Goal: Navigation & Orientation: Find specific page/section

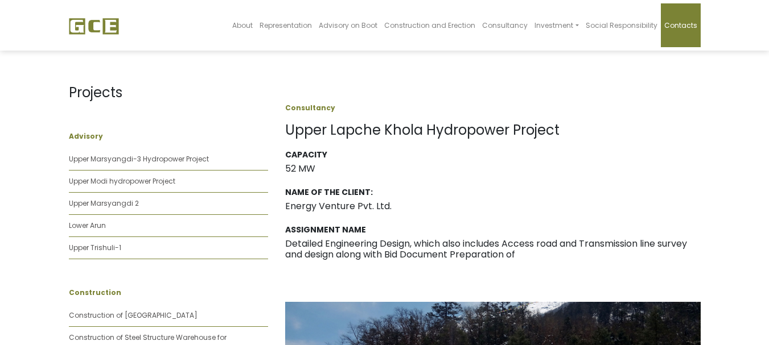
click at [664, 26] on link "Contacts" at bounding box center [681, 25] width 40 height 44
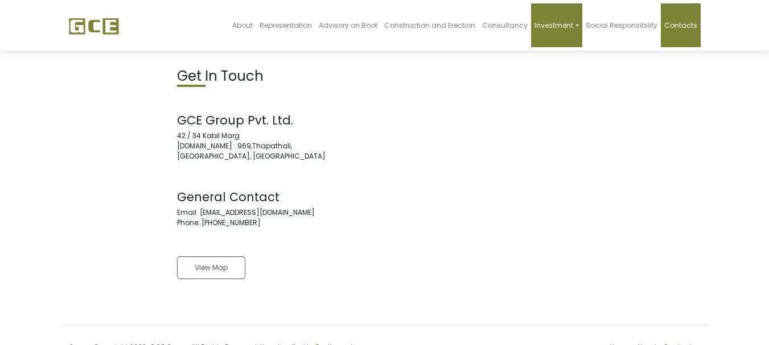
click at [559, 31] on link "Investment" at bounding box center [556, 25] width 51 height 44
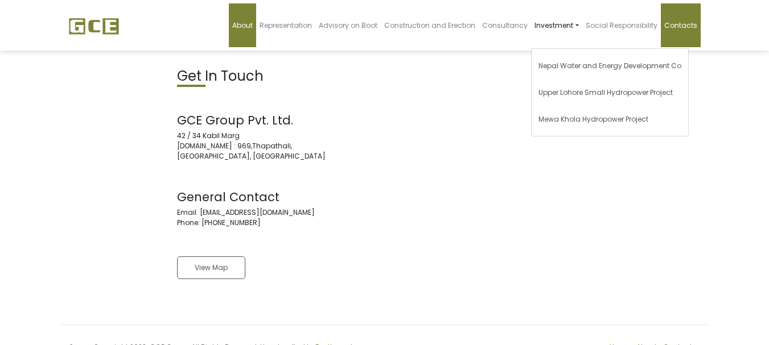
click at [244, 21] on link "About" at bounding box center [242, 25] width 27 height 44
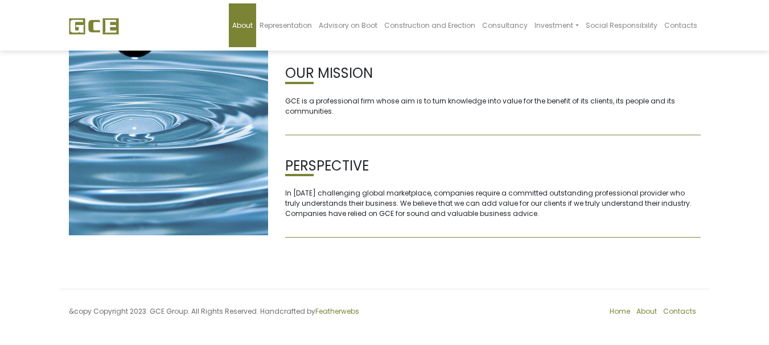
scroll to position [187, 0]
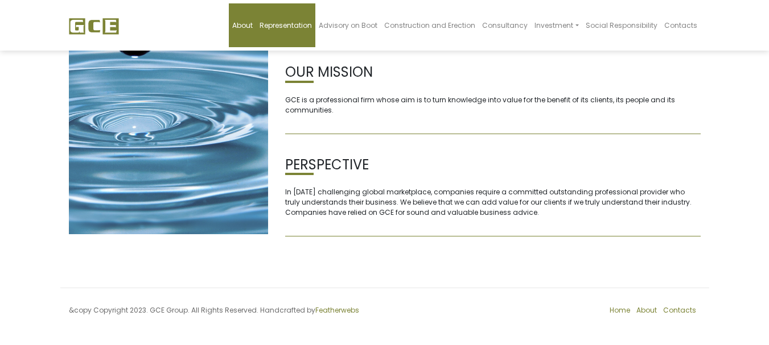
click at [287, 18] on link "Representation" at bounding box center [285, 25] width 59 height 44
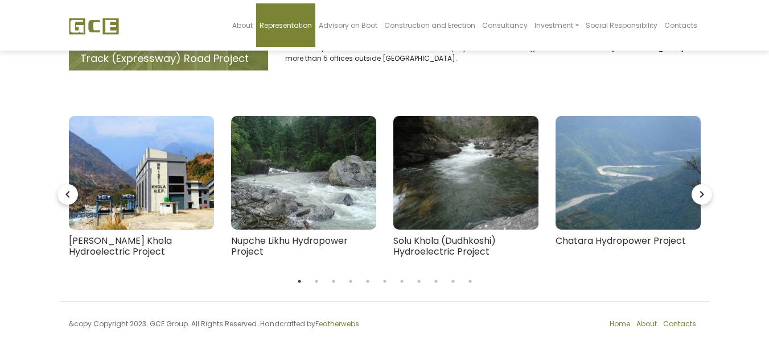
scroll to position [182, 0]
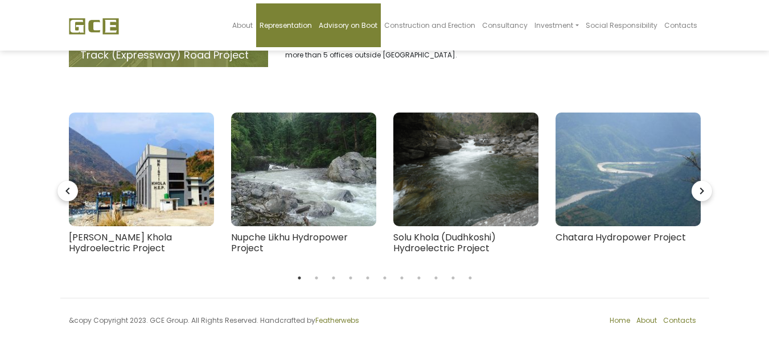
click at [364, 22] on span "Advisory on Boot" at bounding box center [348, 25] width 59 height 10
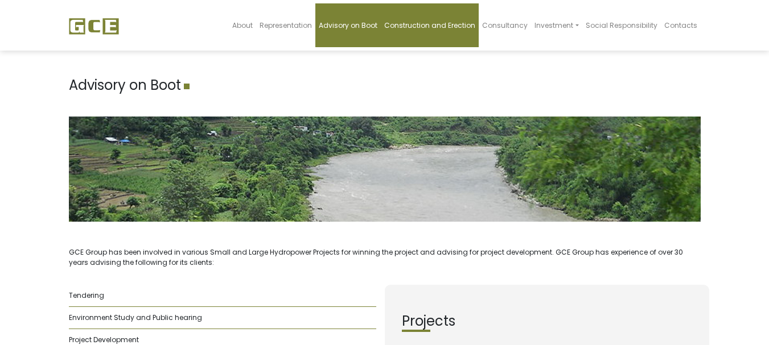
click at [430, 30] on span "Construction and Erection" at bounding box center [429, 25] width 91 height 10
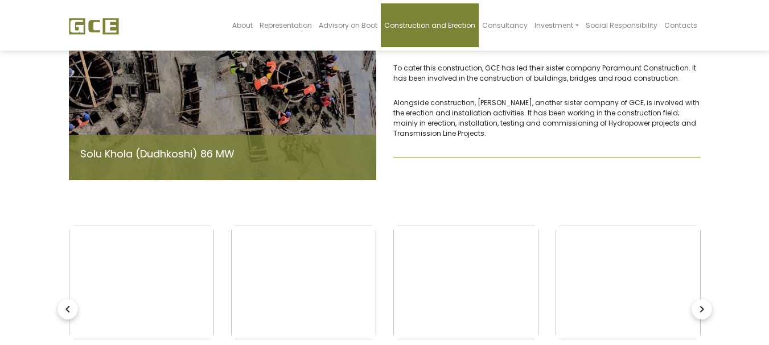
scroll to position [261, 0]
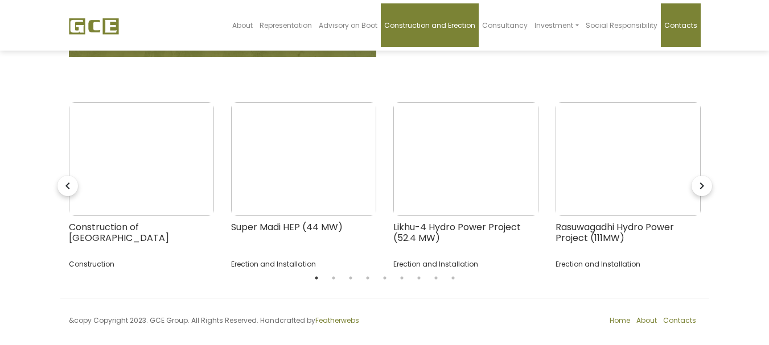
click at [680, 42] on link "Contacts" at bounding box center [681, 25] width 40 height 44
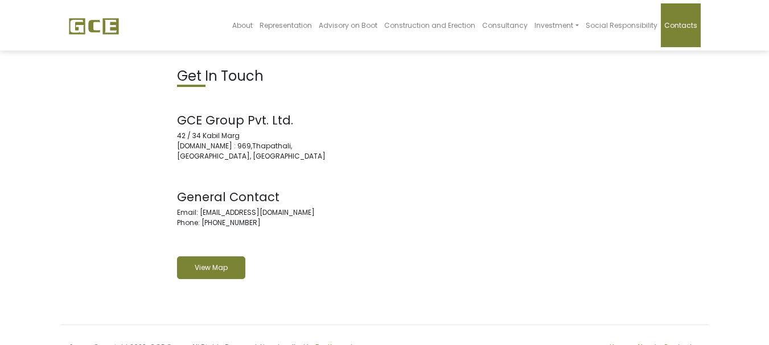
click at [241, 269] on link "View Map" at bounding box center [211, 268] width 68 height 23
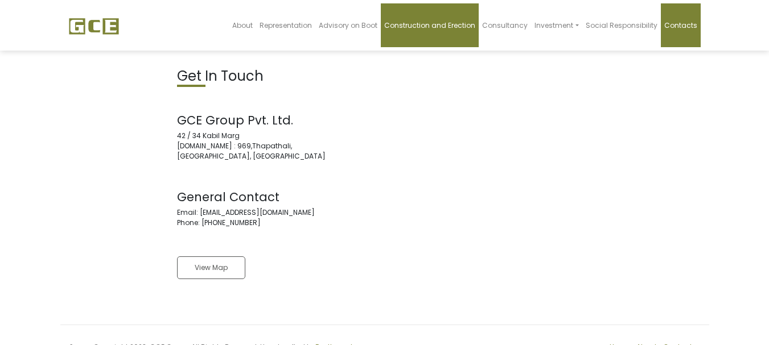
click at [460, 27] on span "Construction and Erection" at bounding box center [429, 25] width 91 height 10
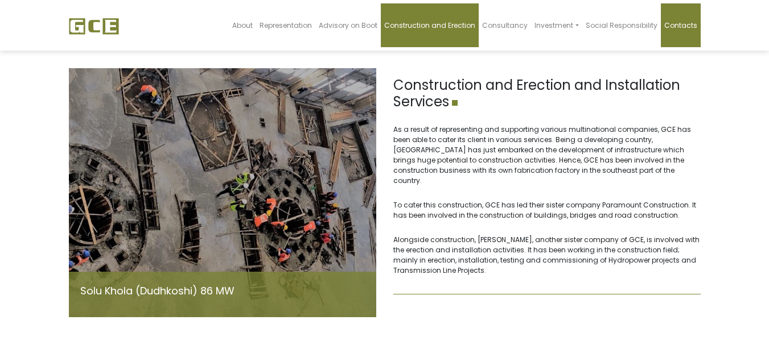
click at [677, 34] on link "Contacts" at bounding box center [681, 25] width 40 height 44
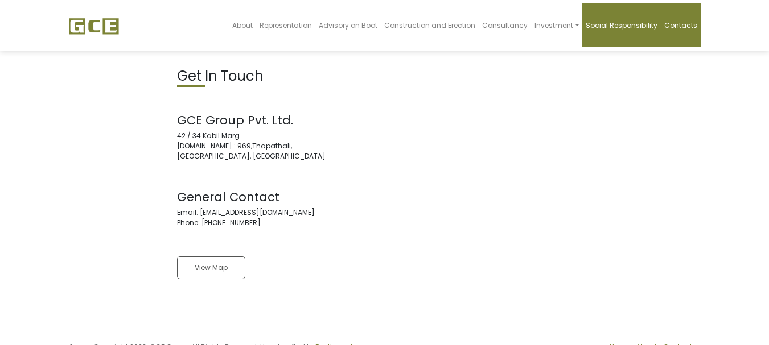
click at [636, 23] on span "Social Responsibility" at bounding box center [622, 25] width 72 height 10
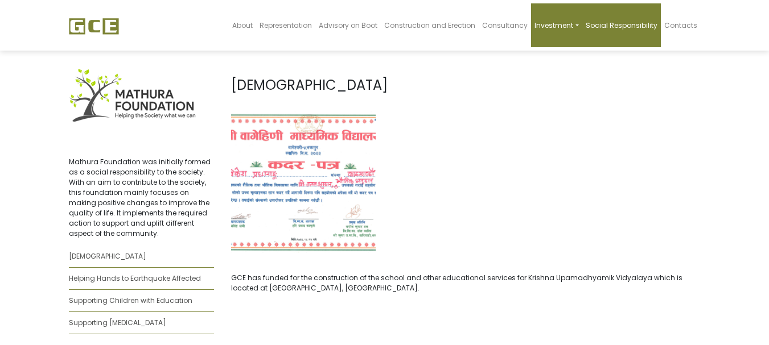
click at [557, 31] on link "Investment" at bounding box center [556, 25] width 51 height 44
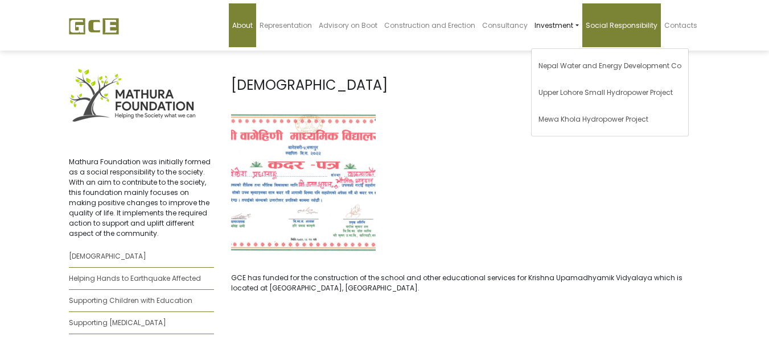
click at [245, 30] on link "About" at bounding box center [242, 25] width 27 height 44
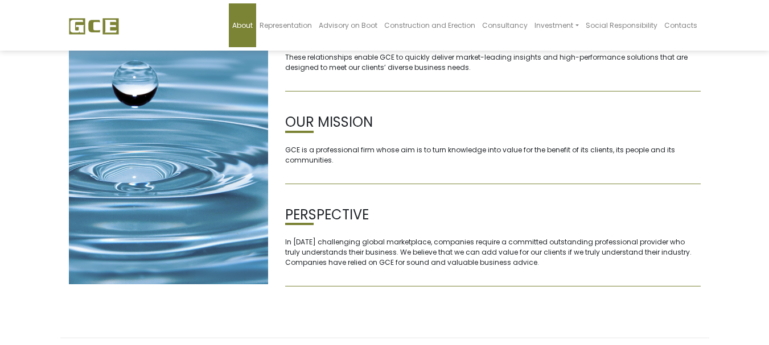
scroll to position [187, 0]
